Goal: Task Accomplishment & Management: Manage account settings

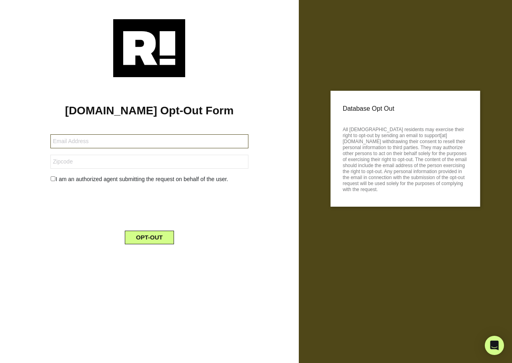
type input "mbcampbell7@yahoo.com"
type input "62692"
type input "[DOMAIN_NAME][EMAIL_ADDRESS][DOMAIN_NAME]"
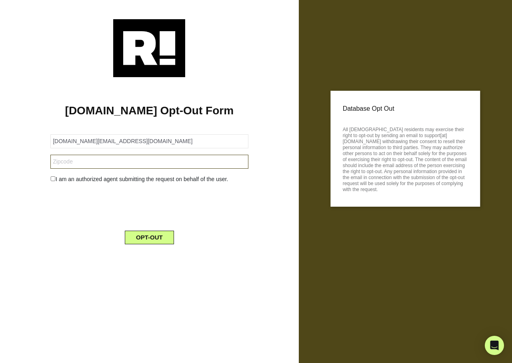
type input "07109"
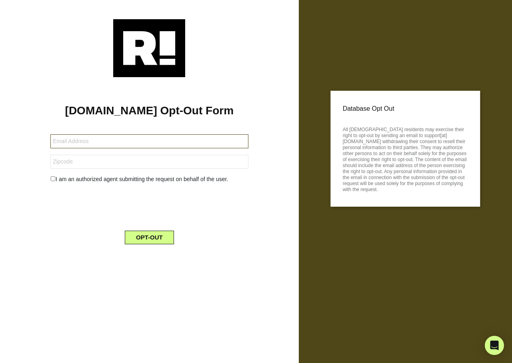
type input "[EMAIL_ADDRESS][DOMAIN_NAME]"
type input "12572"
type input "[EMAIL_ADDRESS][DOMAIN_NAME]"
type input "20176"
type input "orlandrichard72@gmail.com"
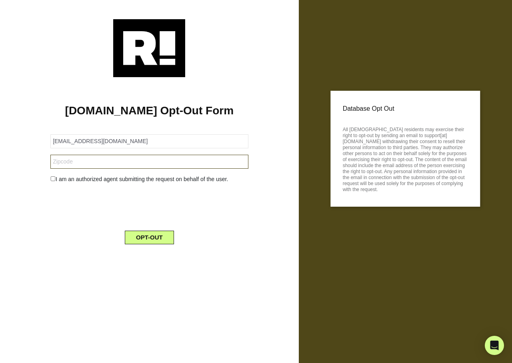
type input "06516"
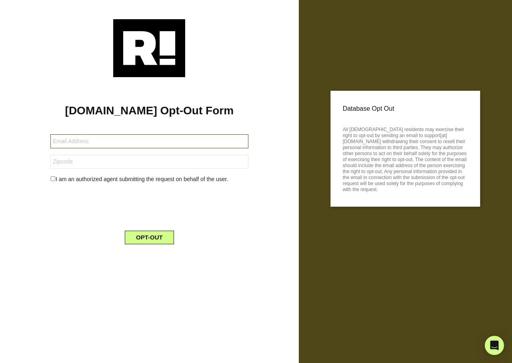
type input "[EMAIL_ADDRESS][DOMAIN_NAME]"
type input "29649"
type input "rose.butterbaugh@yahoo.com"
type input "85351"
type input "sandiboyce@gmail.com"
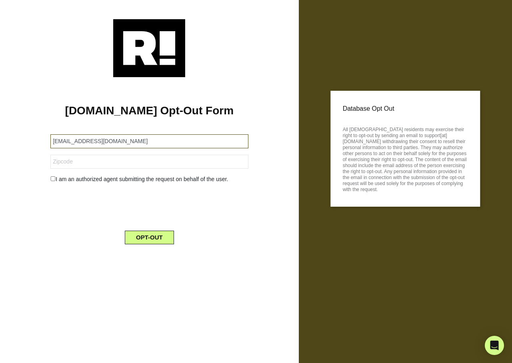
type input "85387"
type input "sdgums@aol.com"
type input "79628"
type input "dennturk7@aol.com"
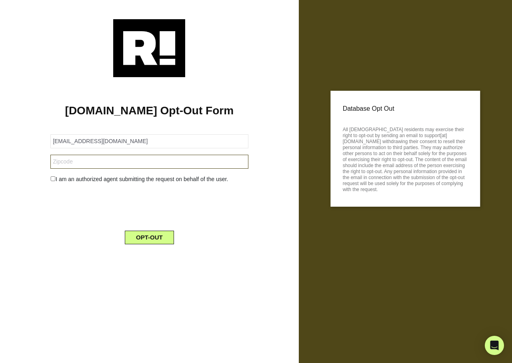
type input "33578"
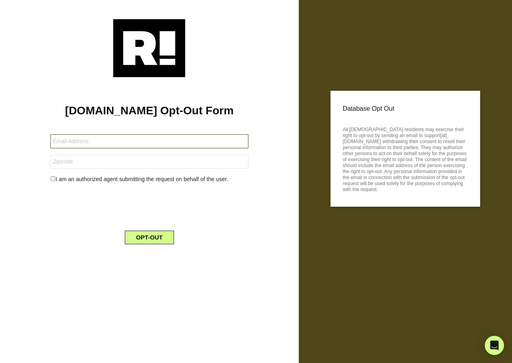
type input "[EMAIL_ADDRESS][DOMAIN_NAME]"
type input "14223"
type input "[EMAIL_ADDRESS][DOMAIN_NAME]"
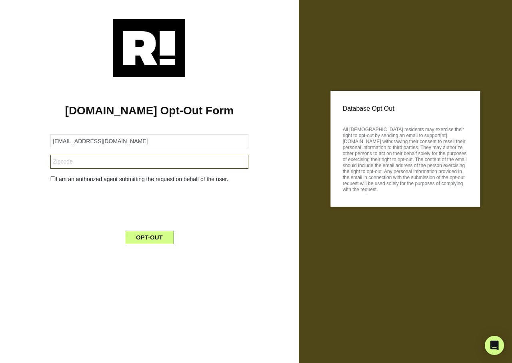
type input "08312"
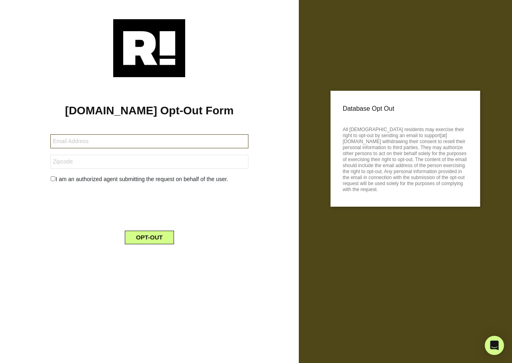
type input "[EMAIL_ADDRESS][DOMAIN_NAME]"
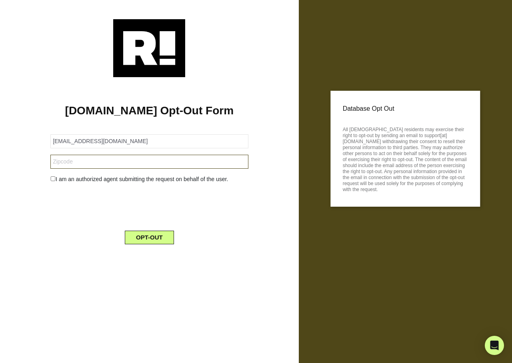
type input "65535"
